Goal: Transaction & Acquisition: Purchase product/service

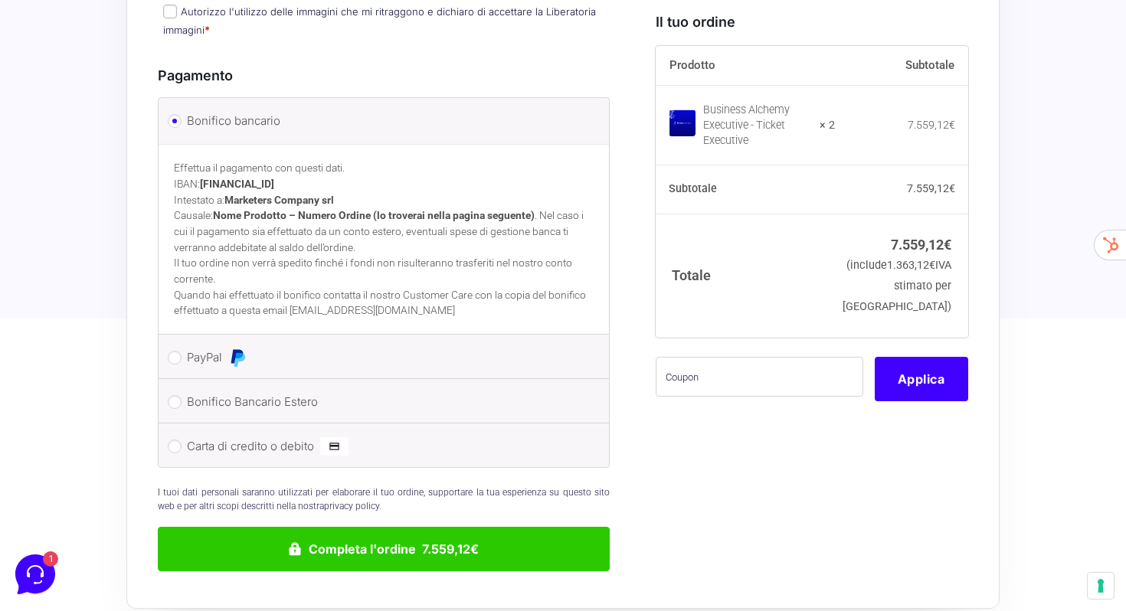
scroll to position [1453, 0]
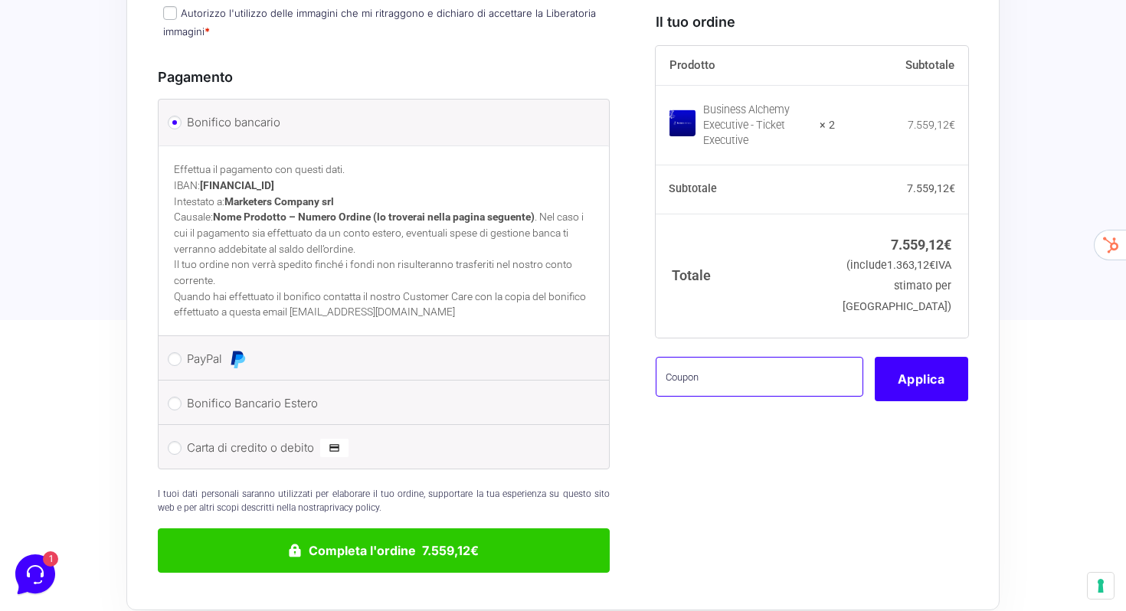
click at [720, 396] on input "text" at bounding box center [759, 376] width 208 height 40
paste input "A74REU4Z"
type input "A74REU4Z"
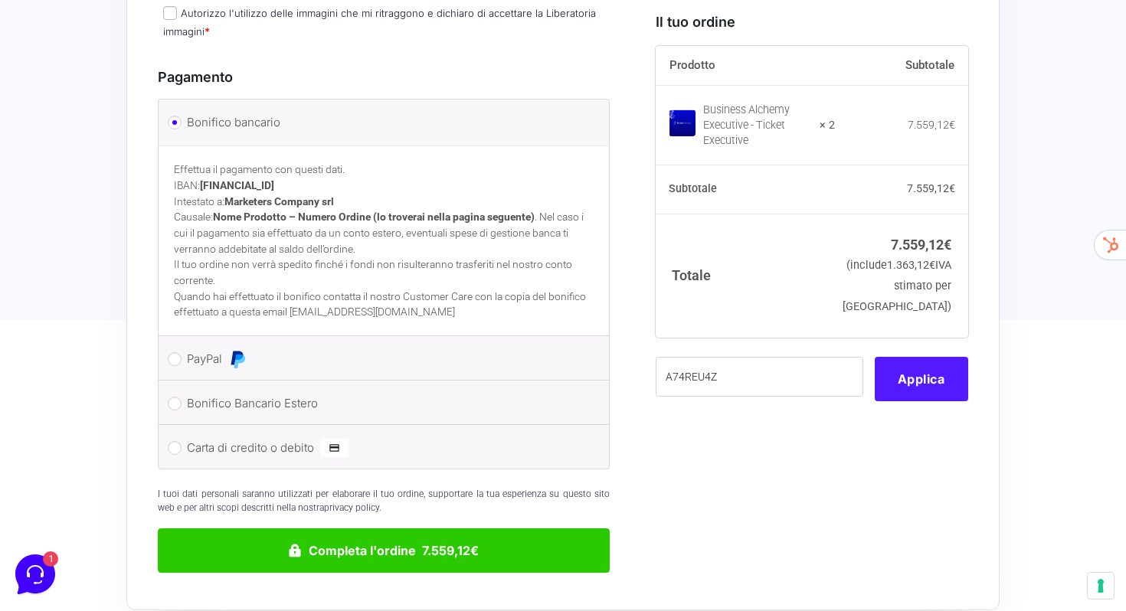
click at [903, 400] on button "Applica" at bounding box center [920, 378] width 93 height 44
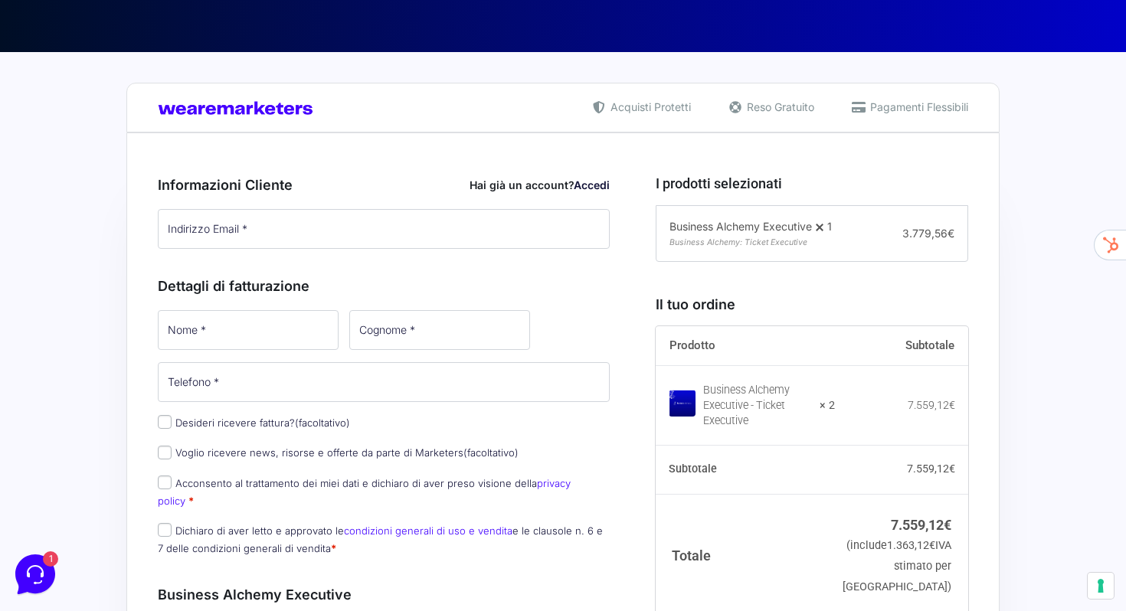
scroll to position [244, 0]
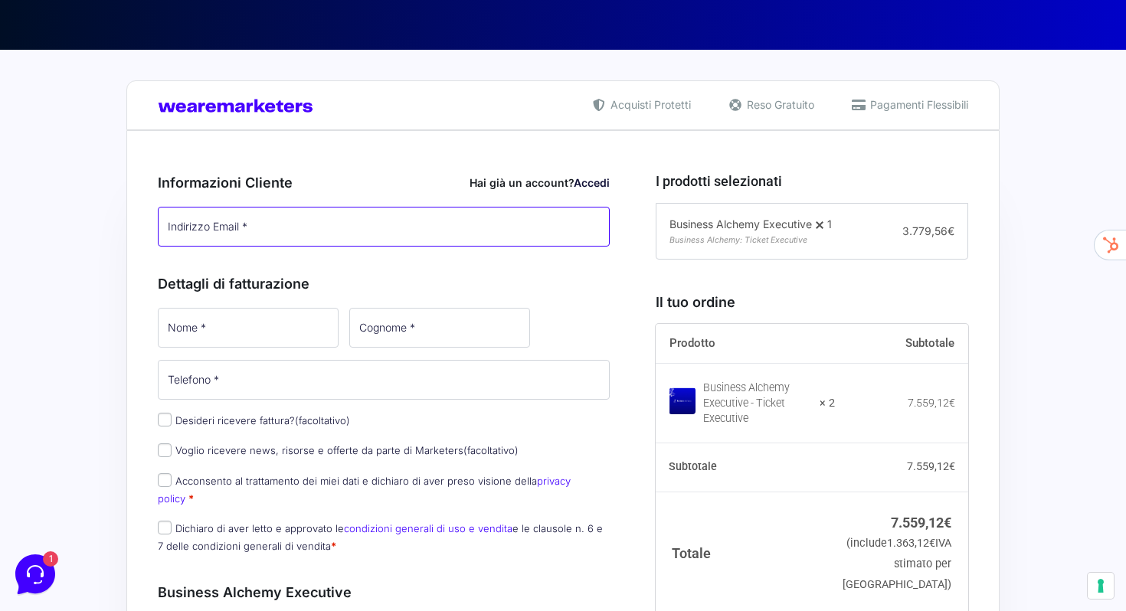
click at [332, 227] on input "Indirizzo Email *" at bounding box center [384, 227] width 452 height 40
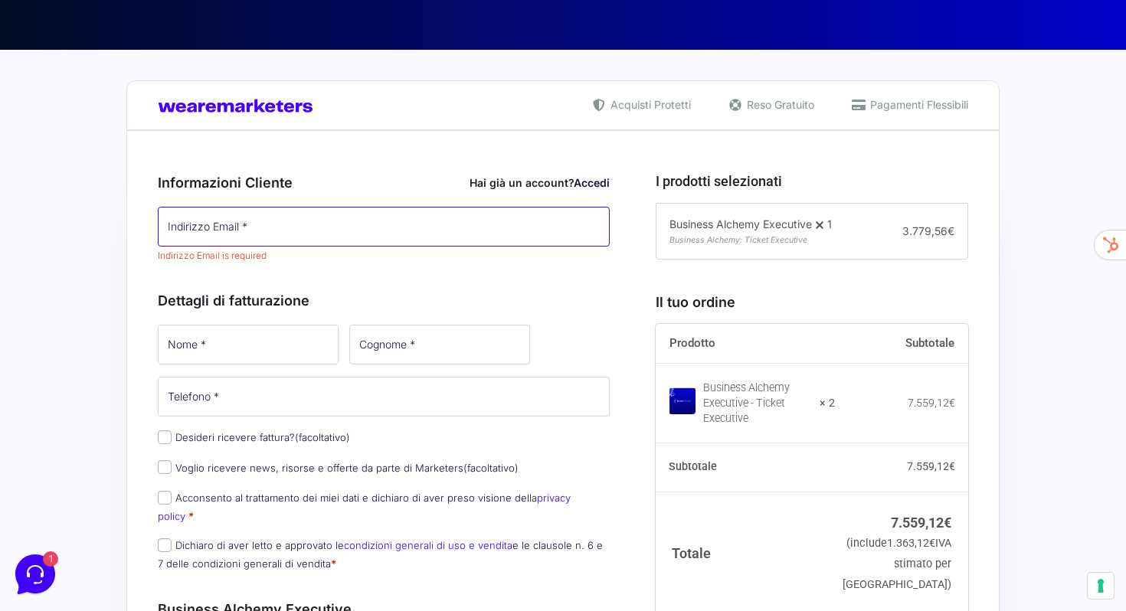
click at [317, 216] on input "Indirizzo Email *" at bounding box center [384, 227] width 452 height 40
paste input "[EMAIL_ADDRESS][DOMAIN_NAME]"
type input "[EMAIL_ADDRESS][DOMAIN_NAME]"
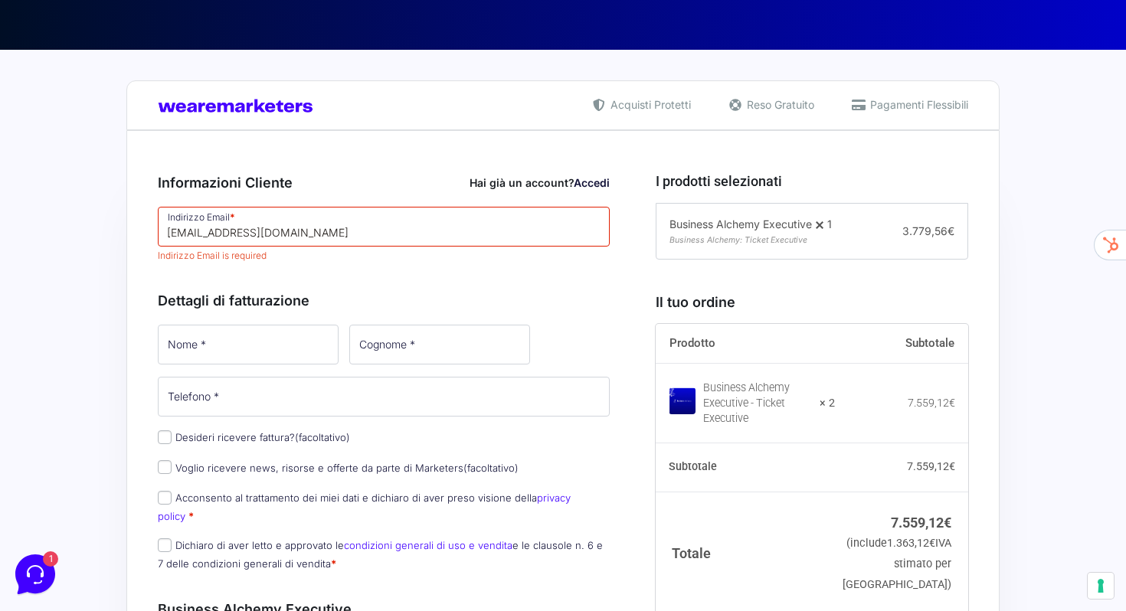
click at [384, 257] on div "Informazioni Cliente Hai già un account? Accedi Indirizzo Email * [EMAIL_ADDRES…" at bounding box center [384, 368] width 452 height 427
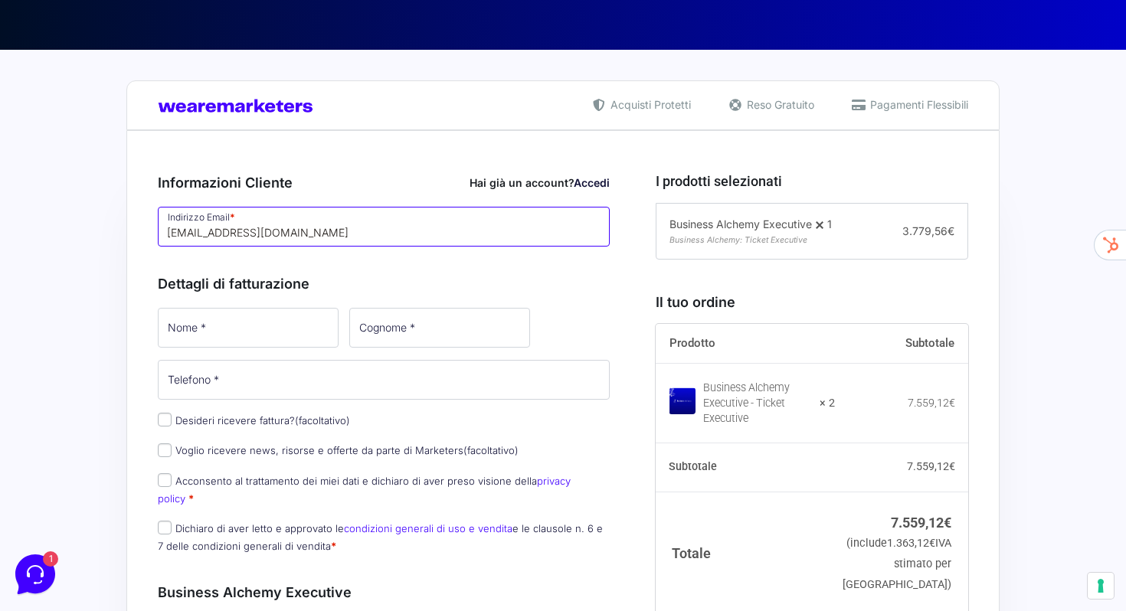
click at [387, 239] on input "[EMAIL_ADDRESS][DOMAIN_NAME]" at bounding box center [384, 227] width 452 height 40
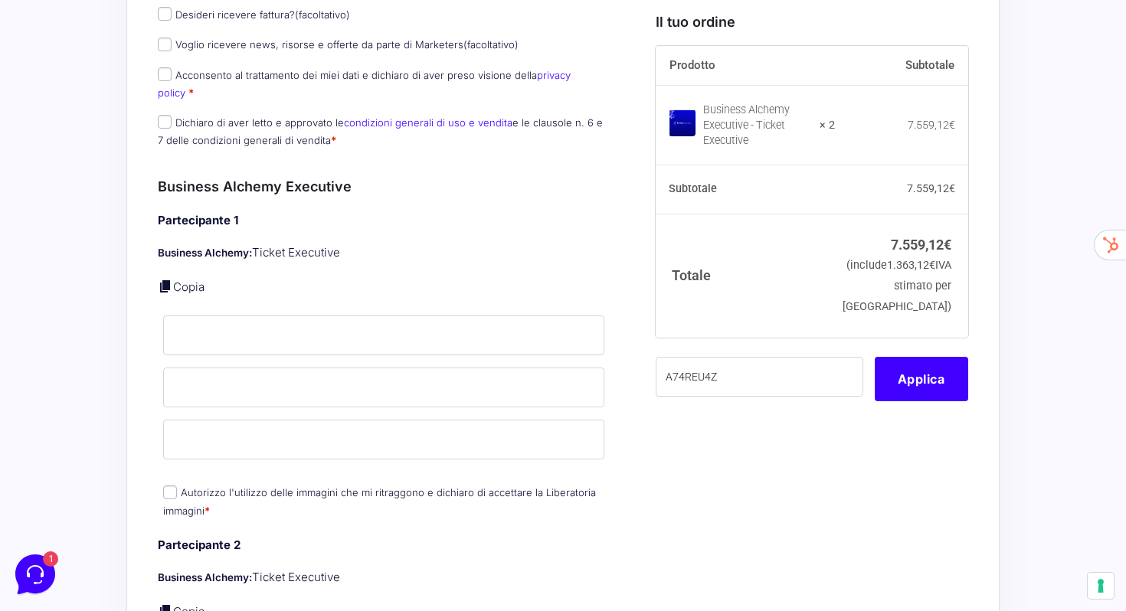
scroll to position [655, 0]
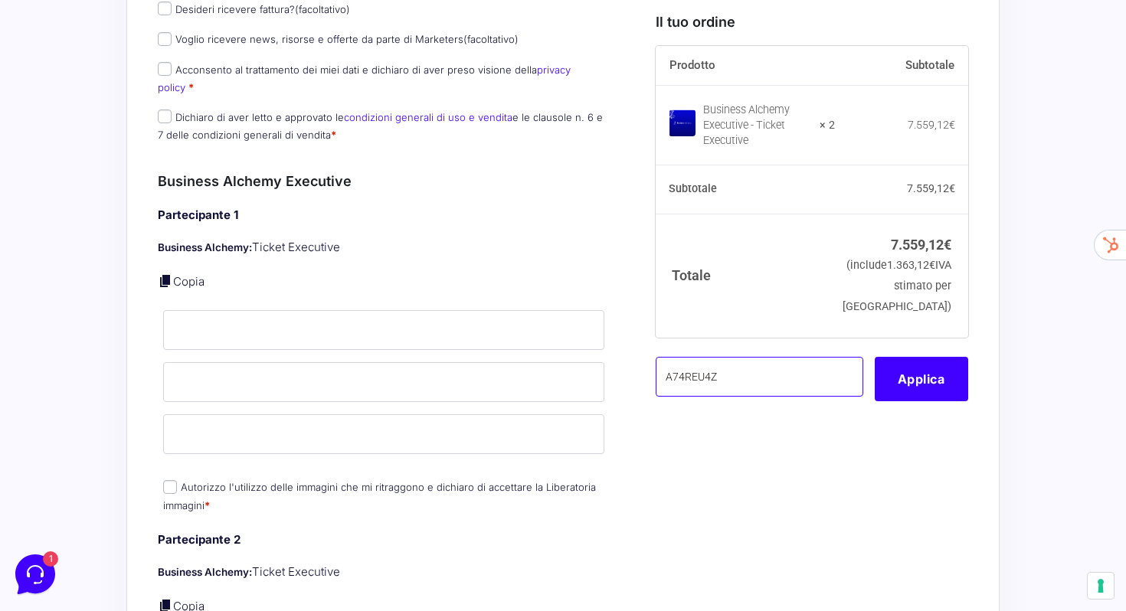
click at [727, 396] on input "A74REU4Z" at bounding box center [759, 376] width 208 height 40
click at [933, 400] on button "Applica" at bounding box center [920, 378] width 93 height 44
click at [914, 390] on button "Applica" at bounding box center [920, 378] width 93 height 44
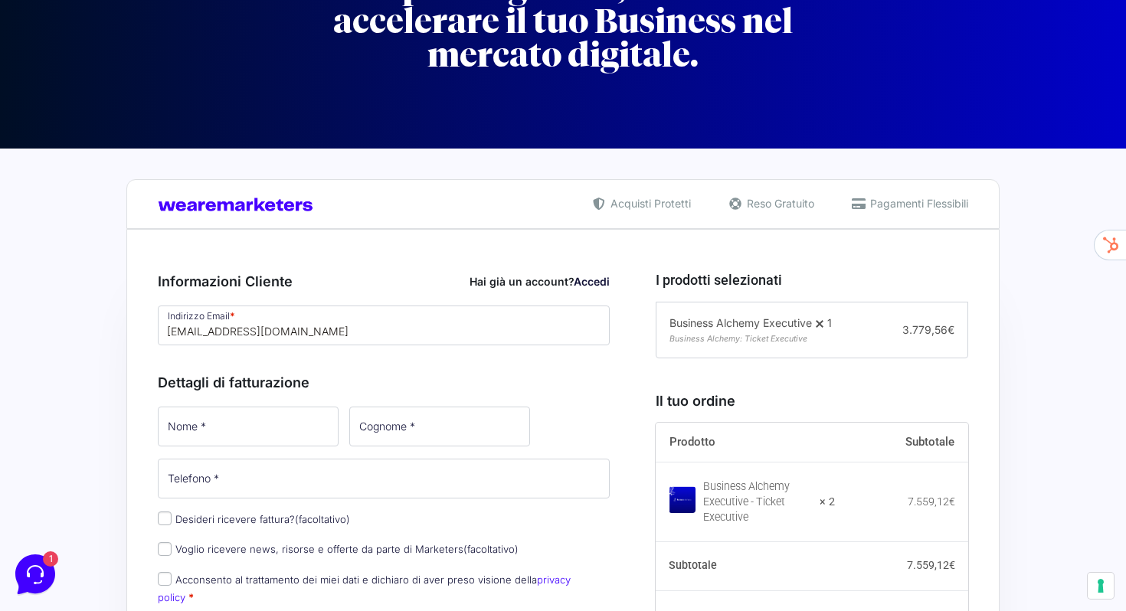
scroll to position [0, 0]
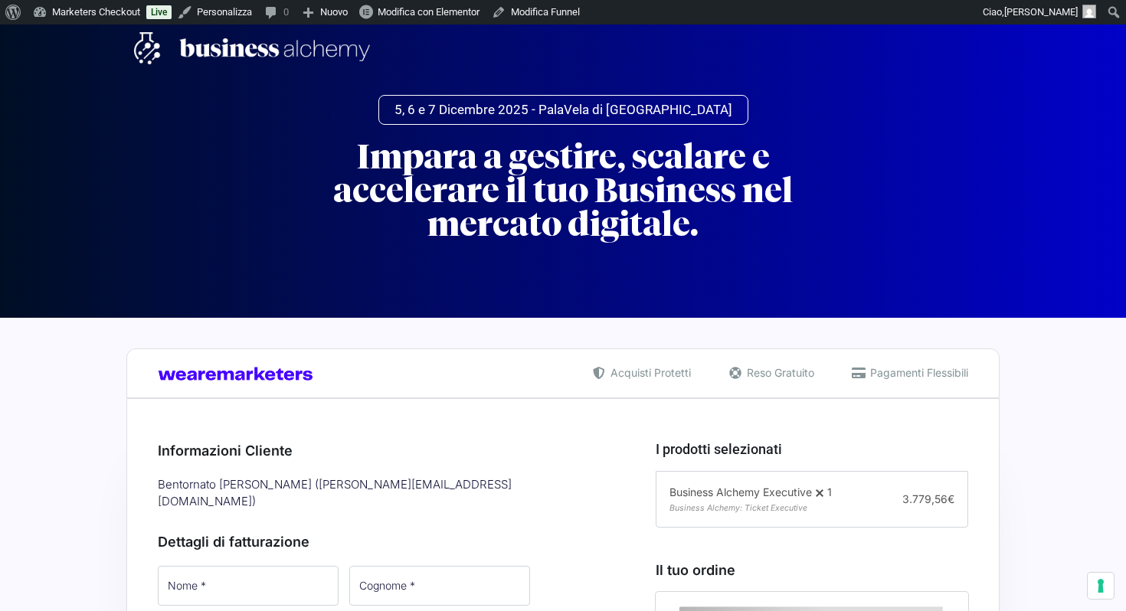
select select
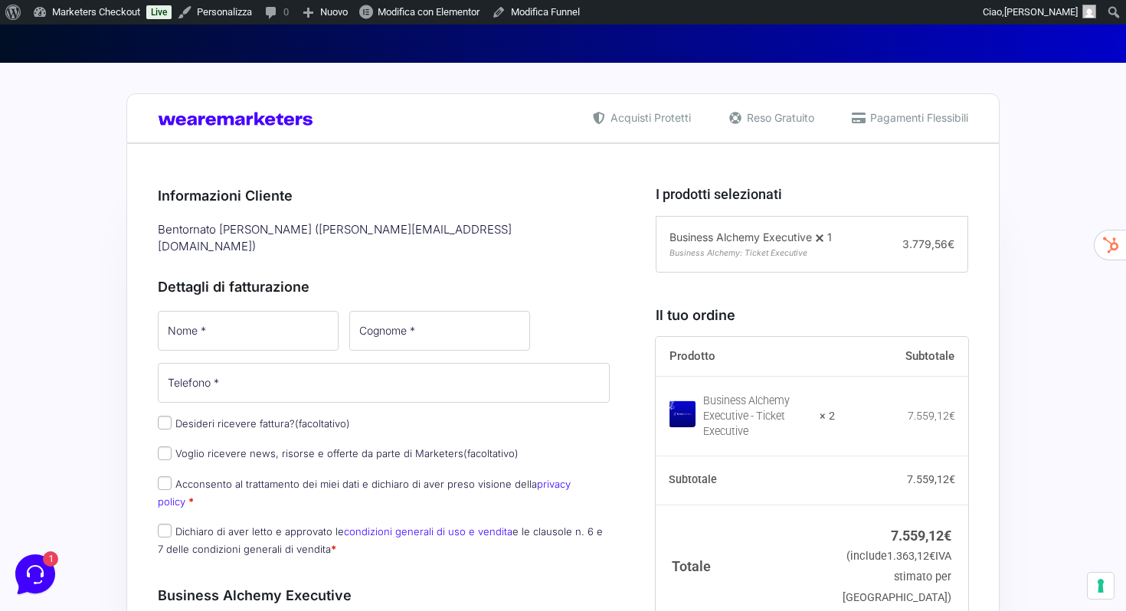
scroll to position [285, 0]
